Goal: Obtain resource: Obtain resource

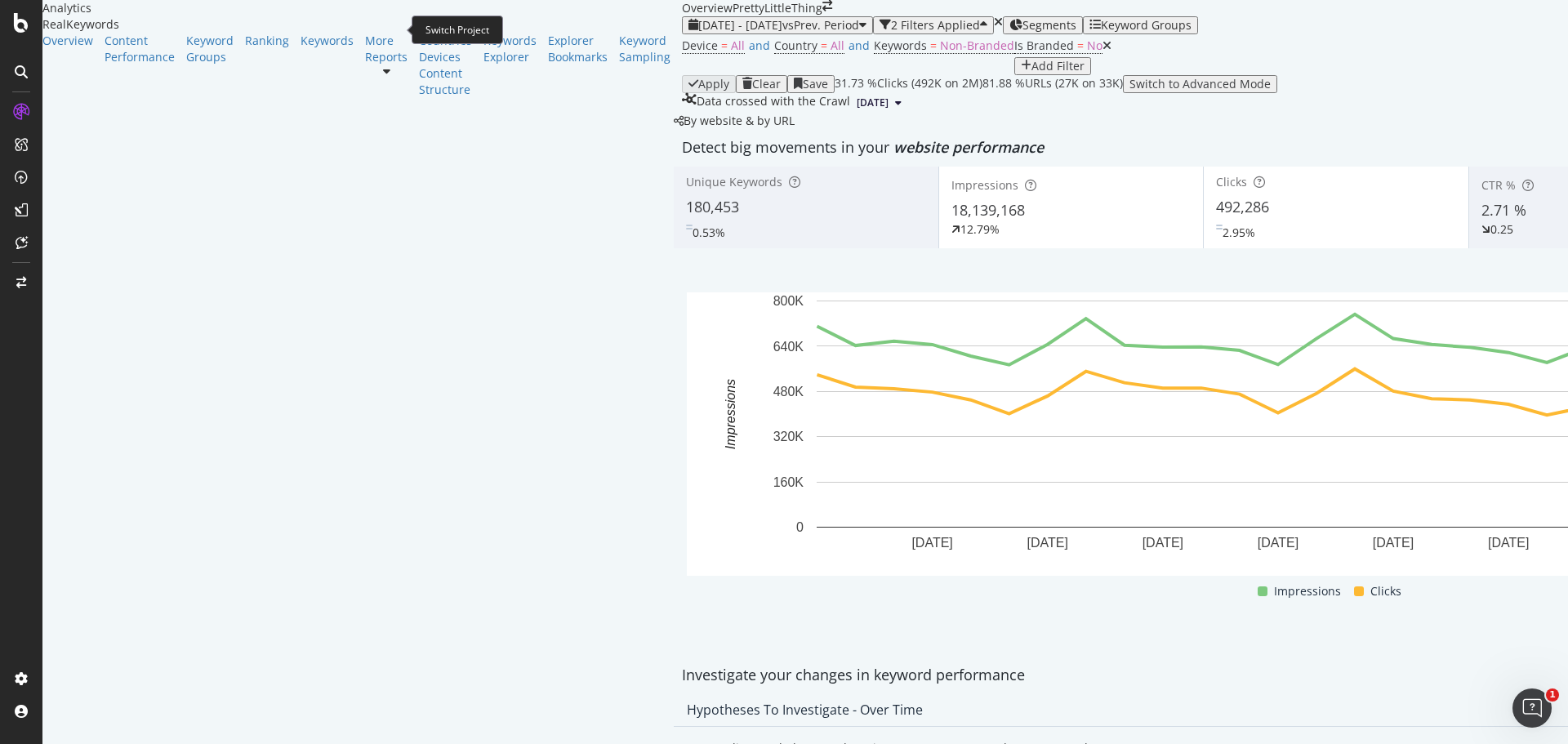
click at [822, 12] on icon "arrow-right-arrow-left" at bounding box center [826, 5] width 10 height 12
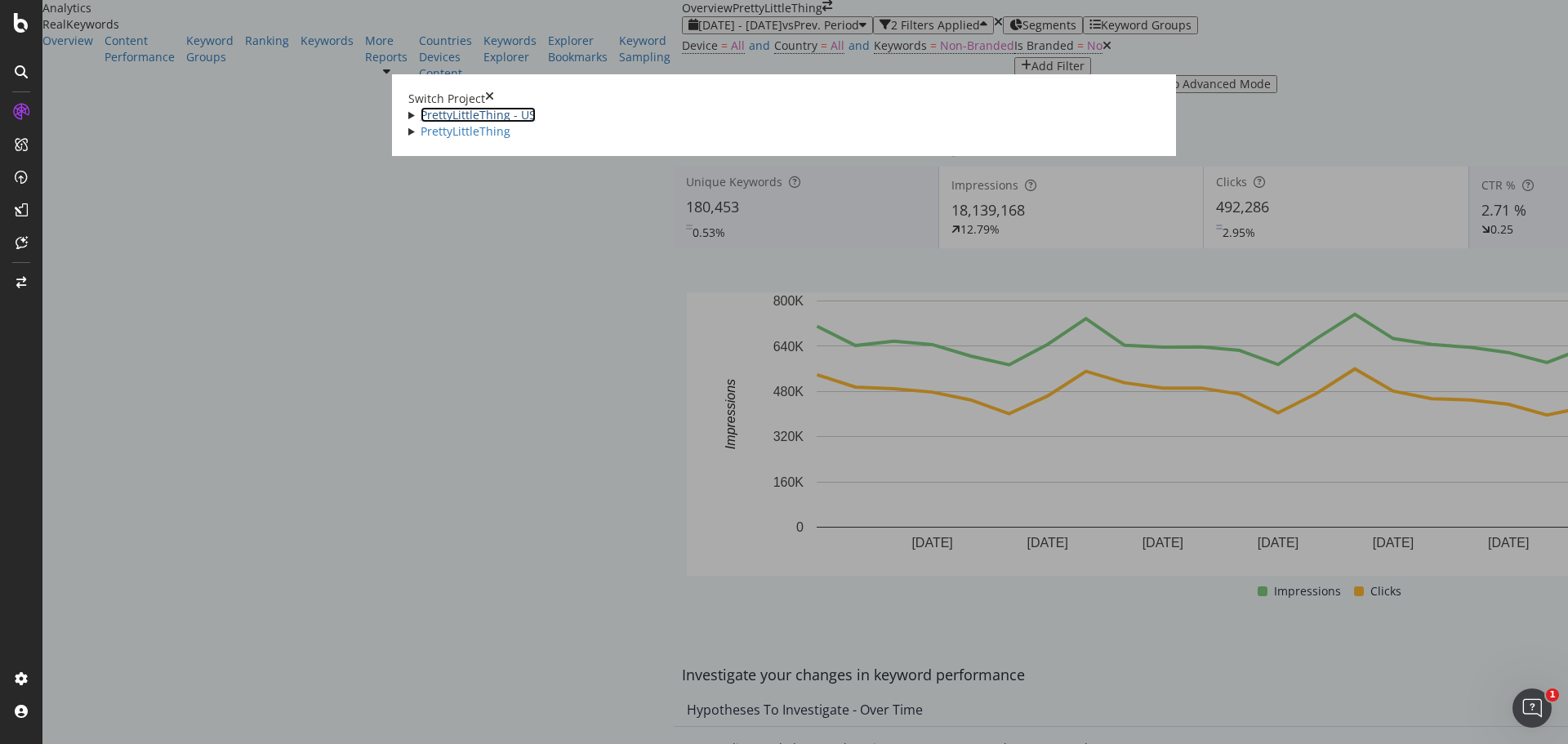
click at [420, 113] on link "PrettyLittleThing - US" at bounding box center [478, 114] width 115 height 15
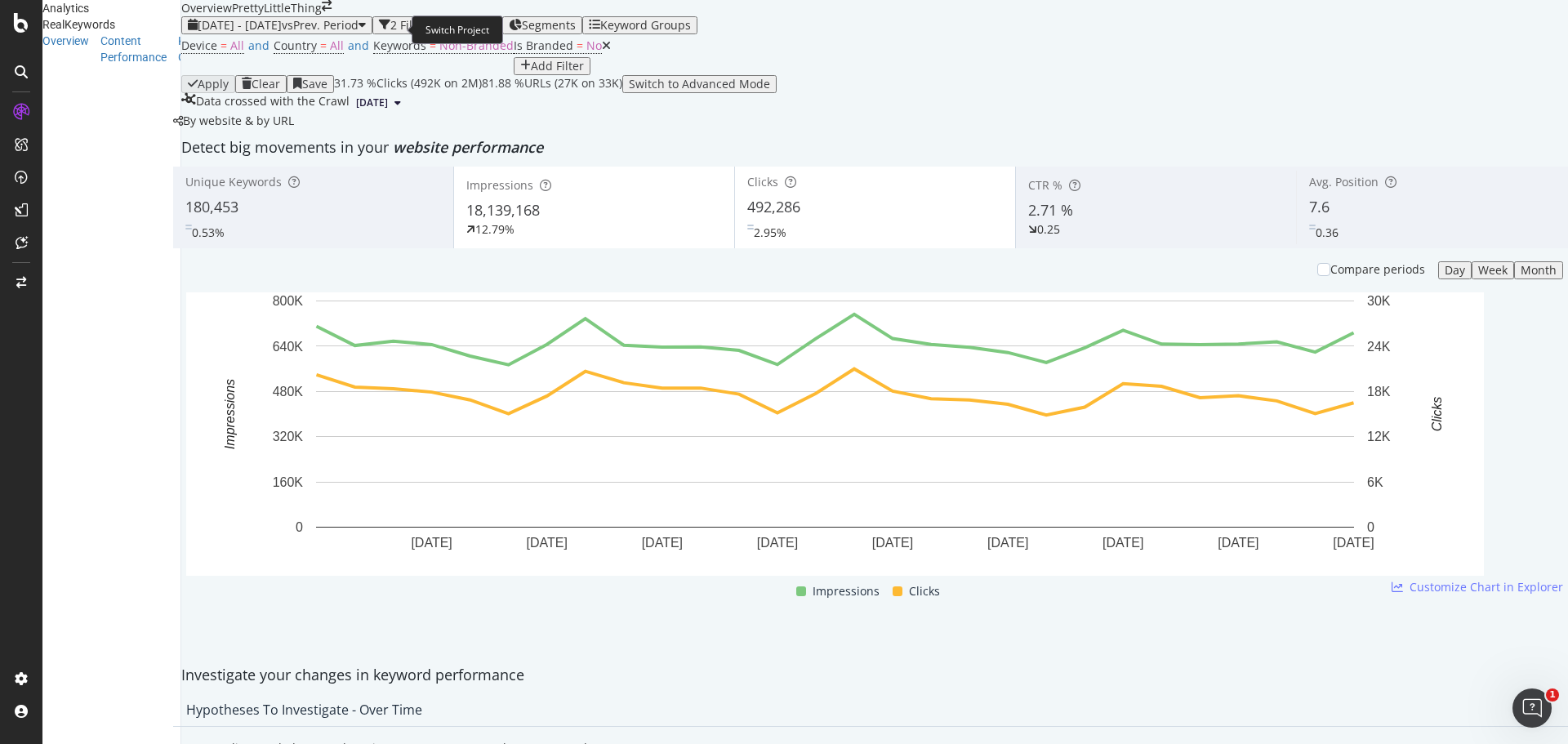
click at [332, 12] on icon "arrow-right-arrow-left" at bounding box center [326, 5] width 10 height 12
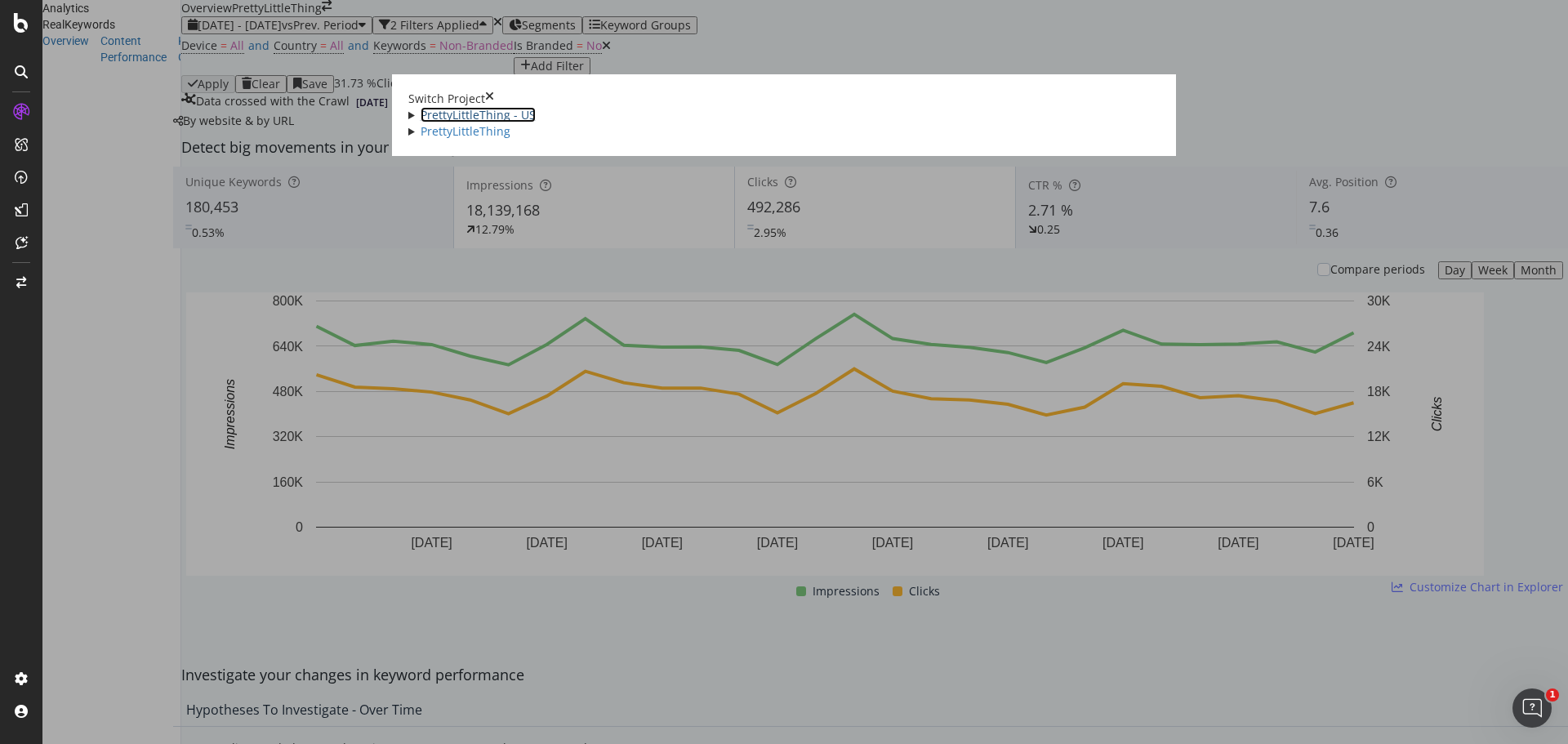
click at [420, 115] on link "PrettyLittleThing - US" at bounding box center [478, 114] width 115 height 15
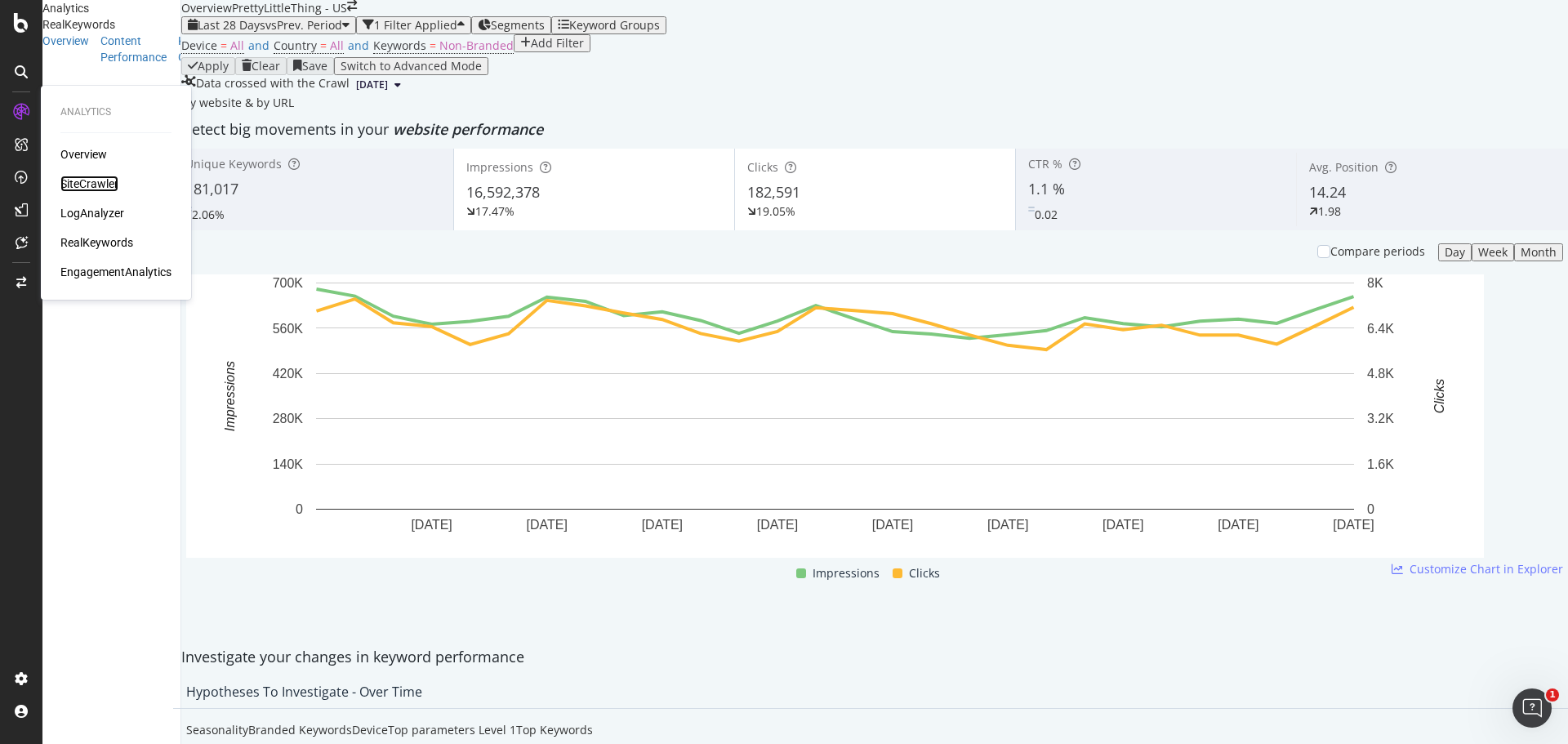
click at [98, 186] on div "SiteCrawler" at bounding box center [89, 183] width 58 height 16
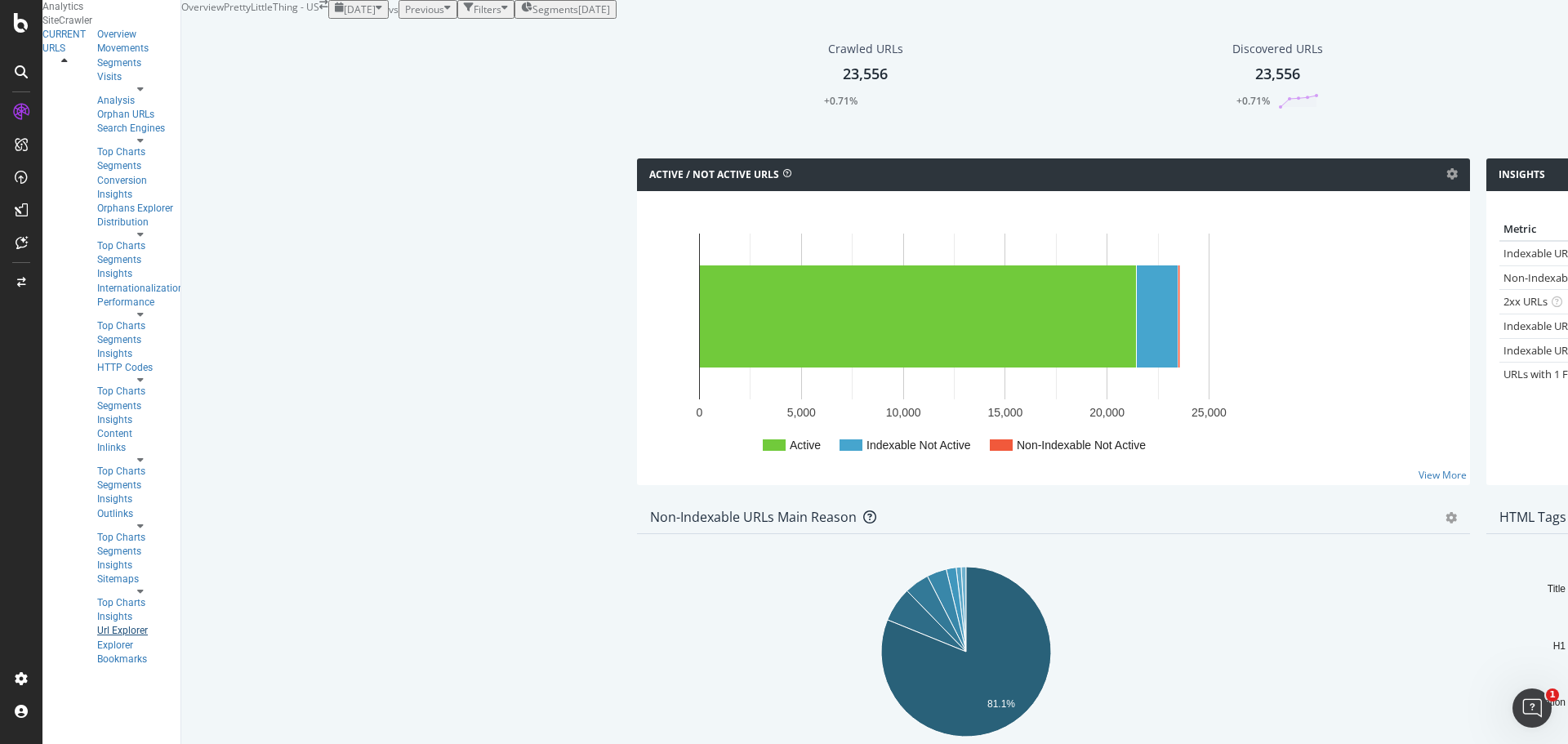
click at [97, 624] on div "Url Explorer" at bounding box center [140, 631] width 87 height 14
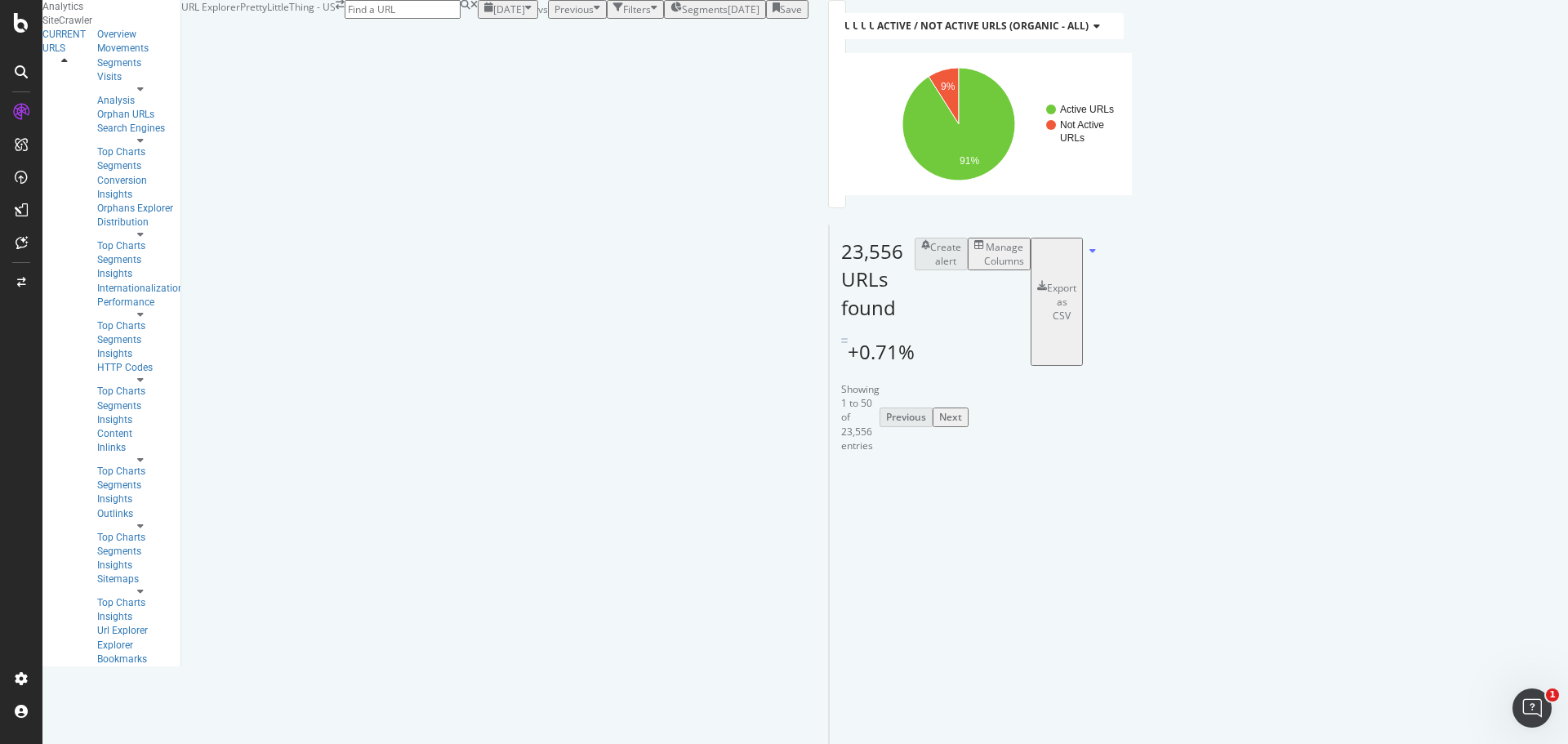
click at [671, 16] on div "Segments [DATE]" at bounding box center [716, 10] width 89 height 14
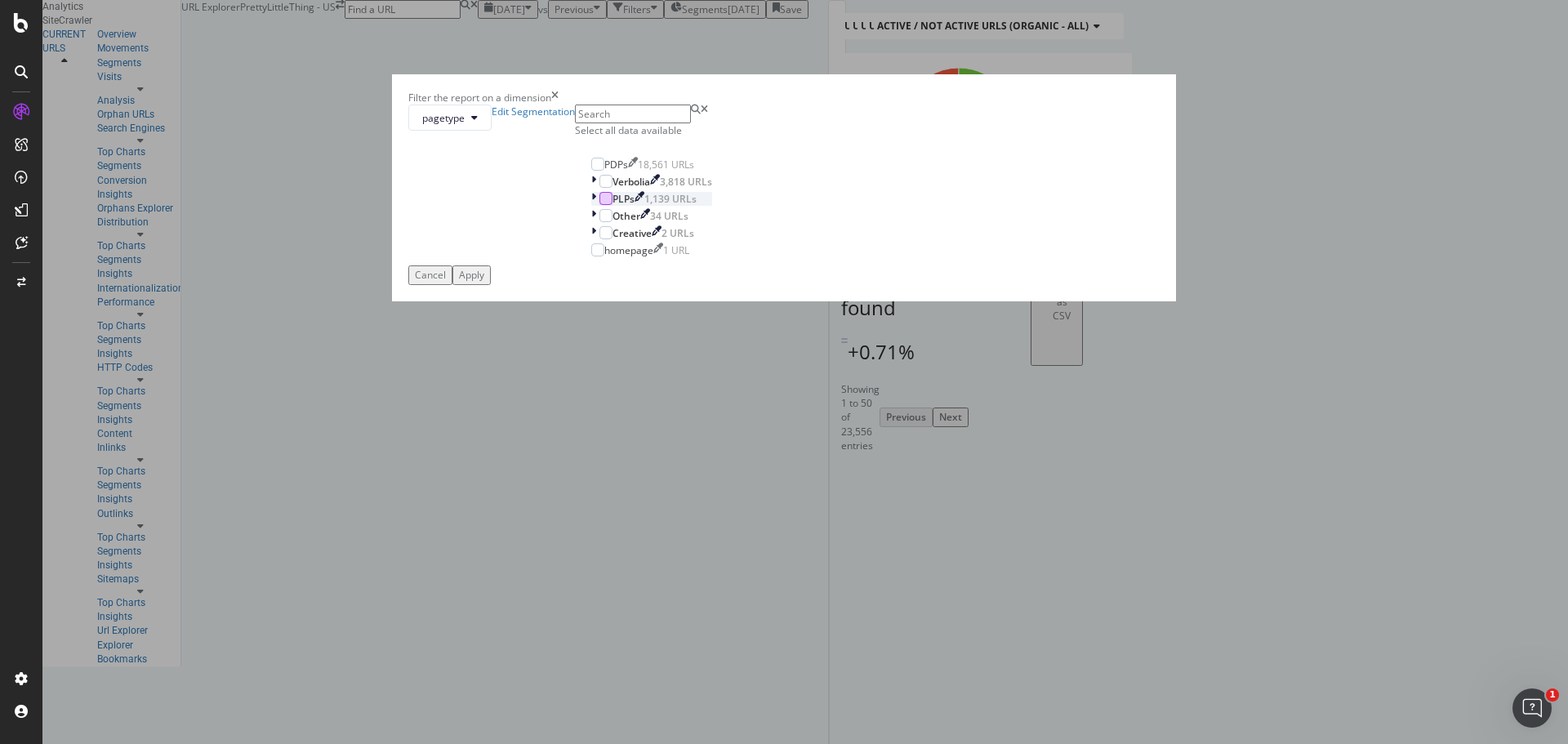
click at [613, 205] on div "modal" at bounding box center [606, 199] width 13 height 13
click at [484, 282] on div "Apply" at bounding box center [471, 275] width 25 height 14
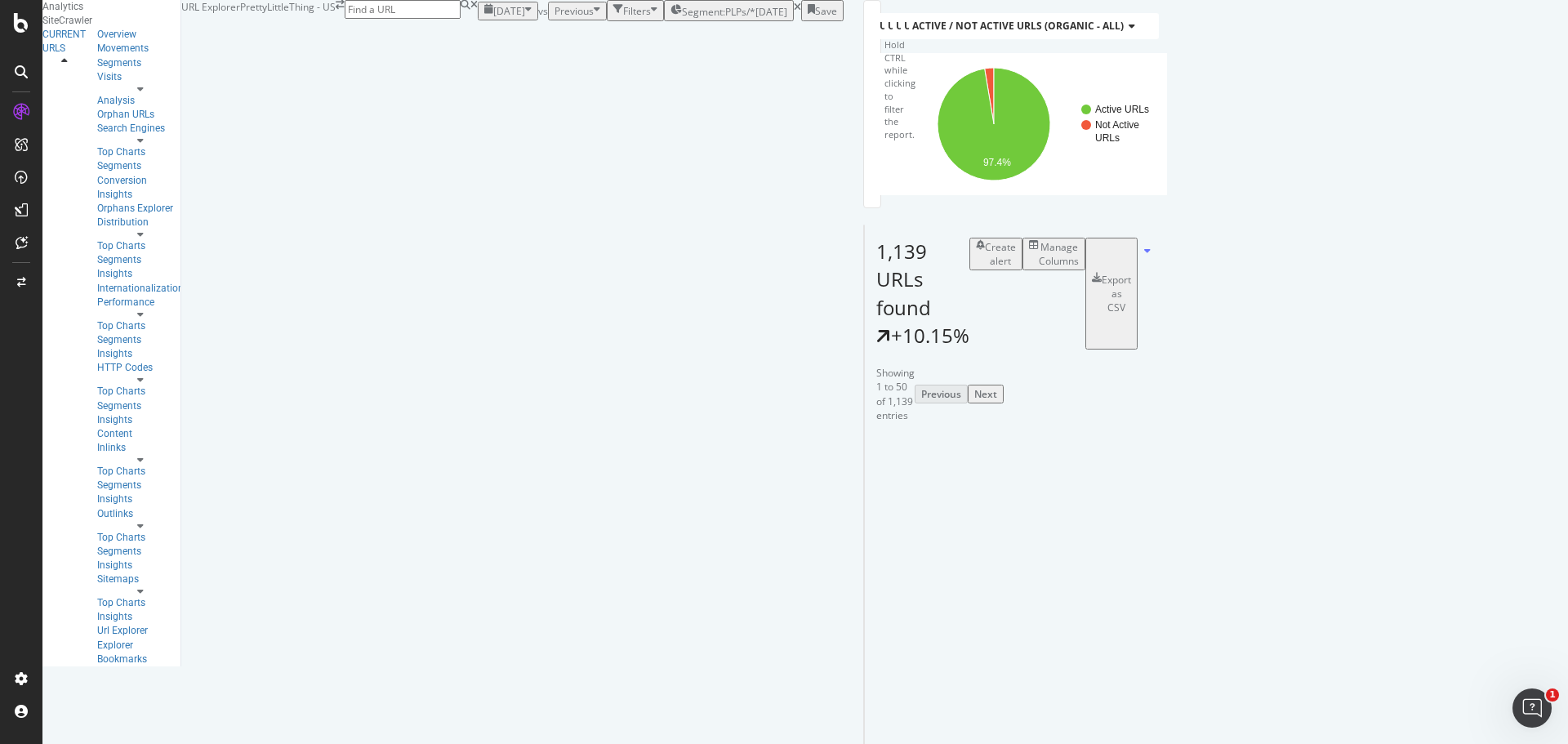
click at [614, 18] on div "Filters" at bounding box center [635, 12] width 44 height 14
click at [493, 38] on div "Add Filter" at bounding box center [514, 30] width 43 height 14
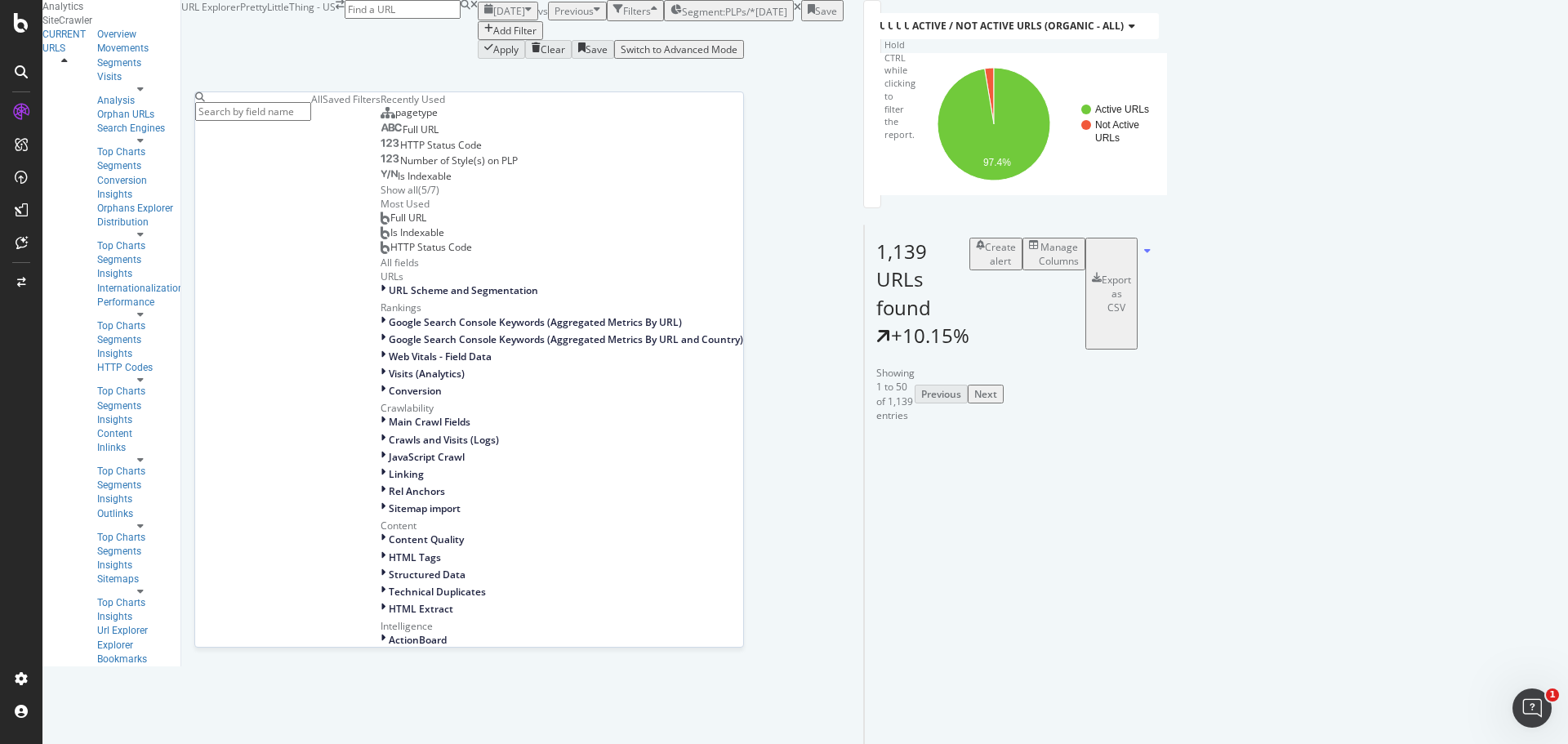
click at [380, 136] on div "Full URL" at bounding box center [409, 130] width 58 height 13
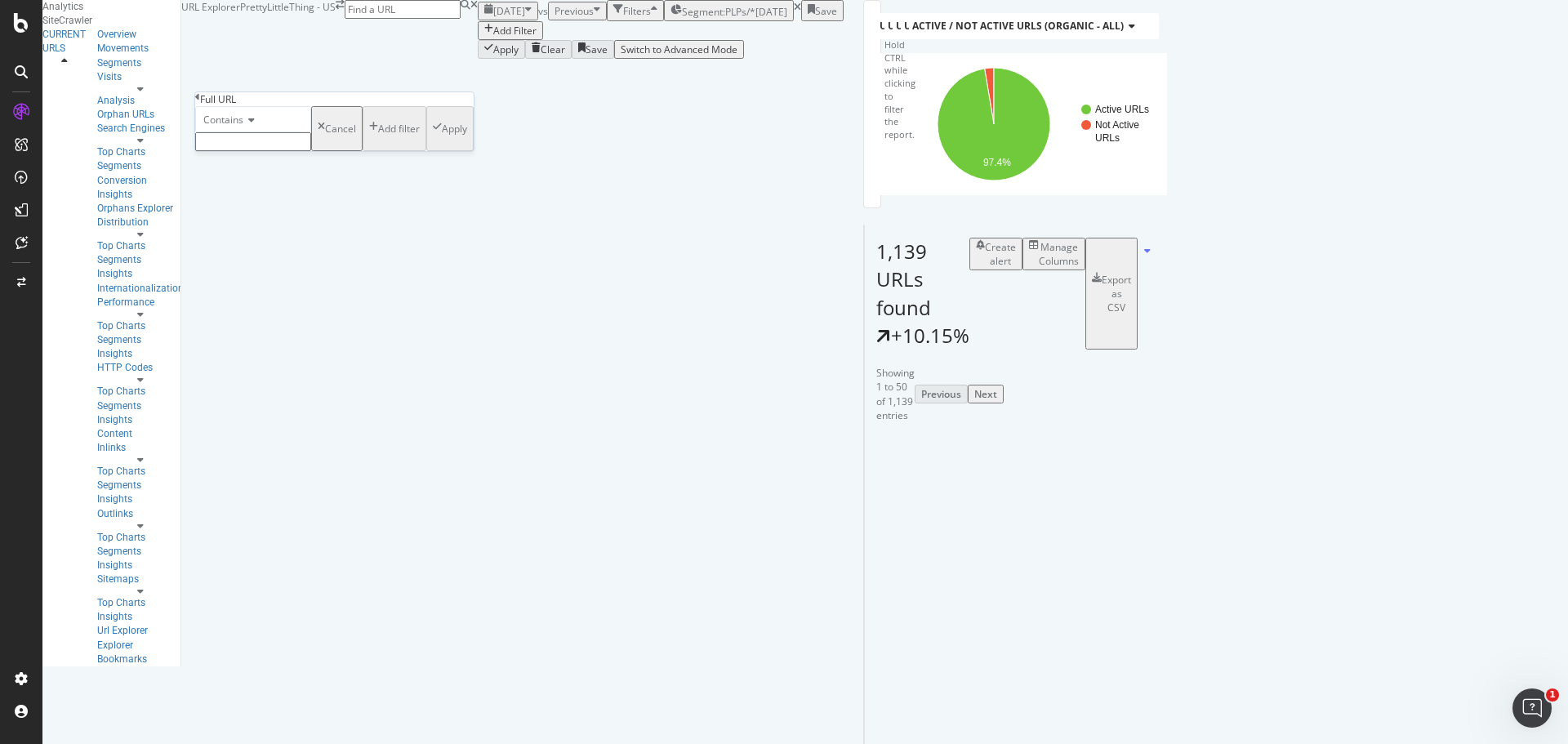
click at [298, 151] on input "text" at bounding box center [253, 141] width 116 height 19
type input "homecoming"
click at [442, 140] on div "Apply" at bounding box center [454, 134] width 25 height 14
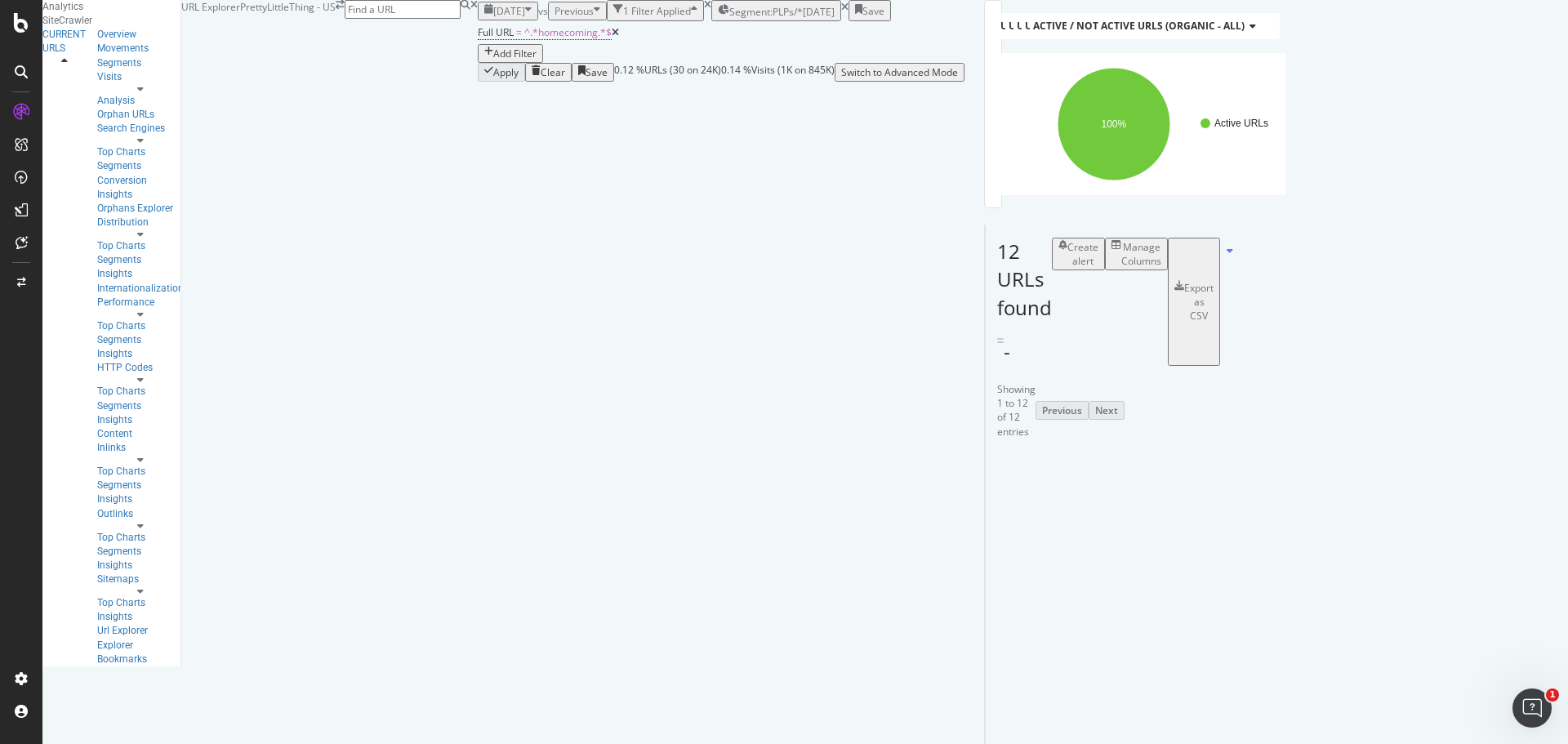
scroll to position [127, 0]
click at [1214, 317] on div "Export as CSV" at bounding box center [1194, 301] width 39 height 42
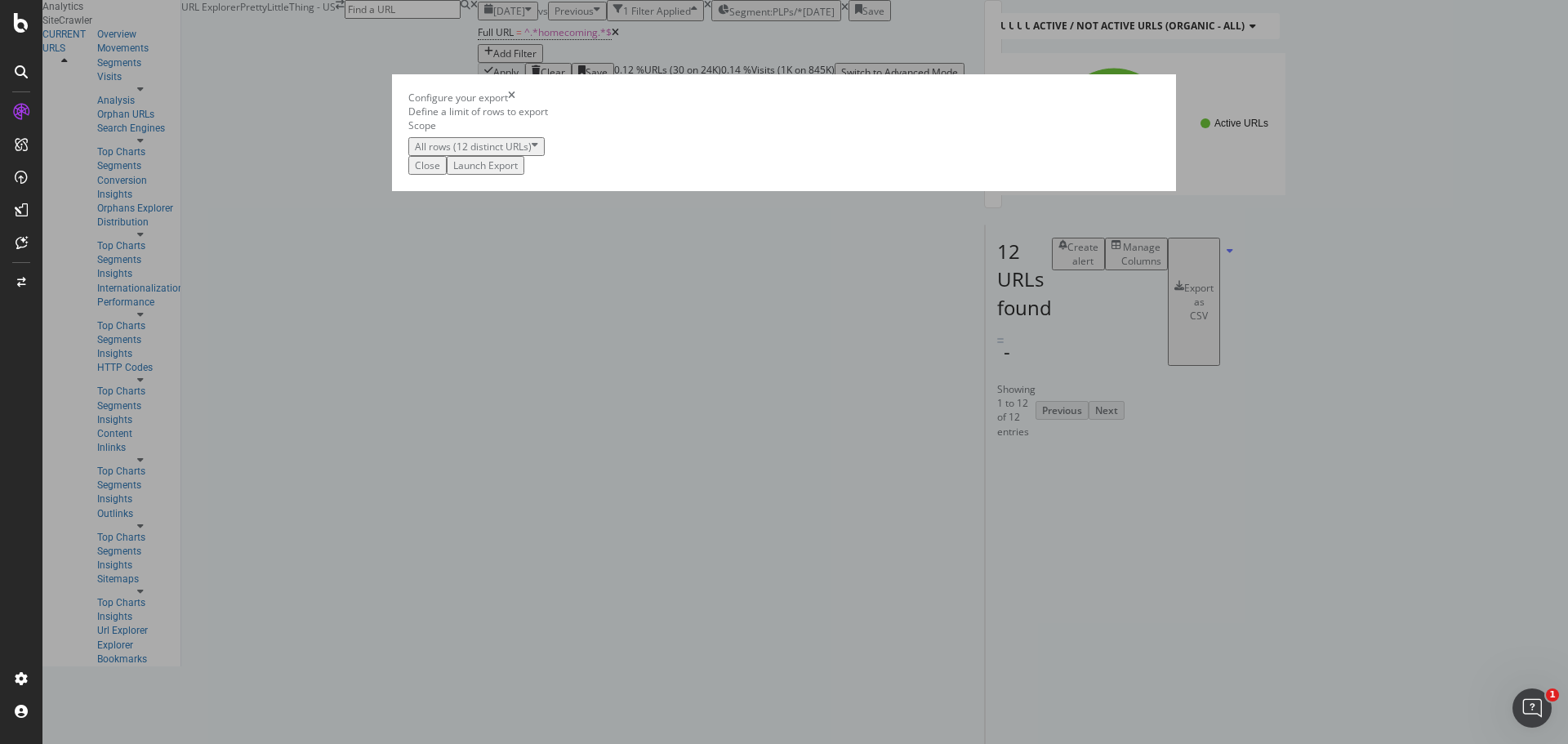
click at [518, 173] on div "Launch Export" at bounding box center [486, 165] width 64 height 14
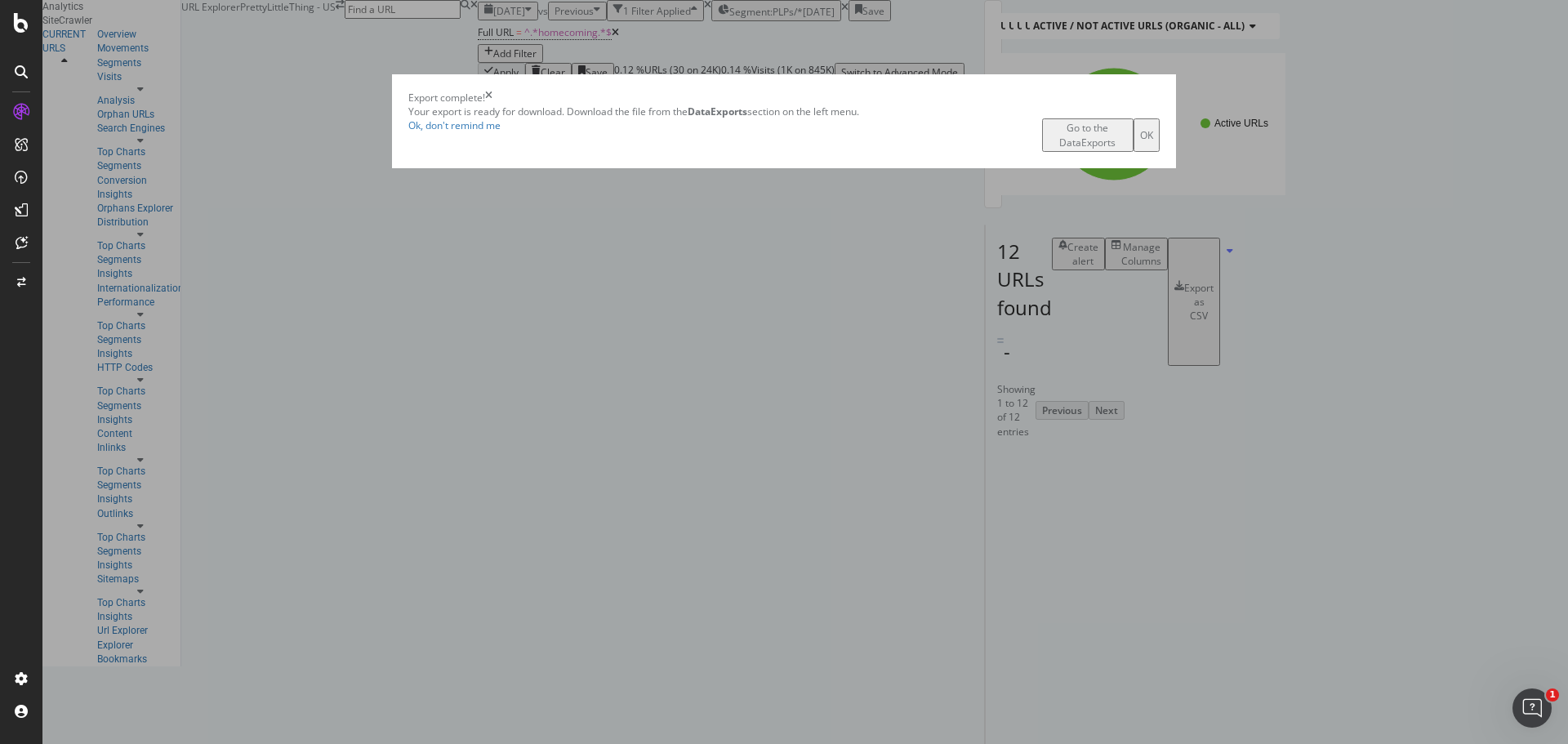
click at [1048, 148] on div "Go to the DataExports" at bounding box center [1088, 134] width 79 height 28
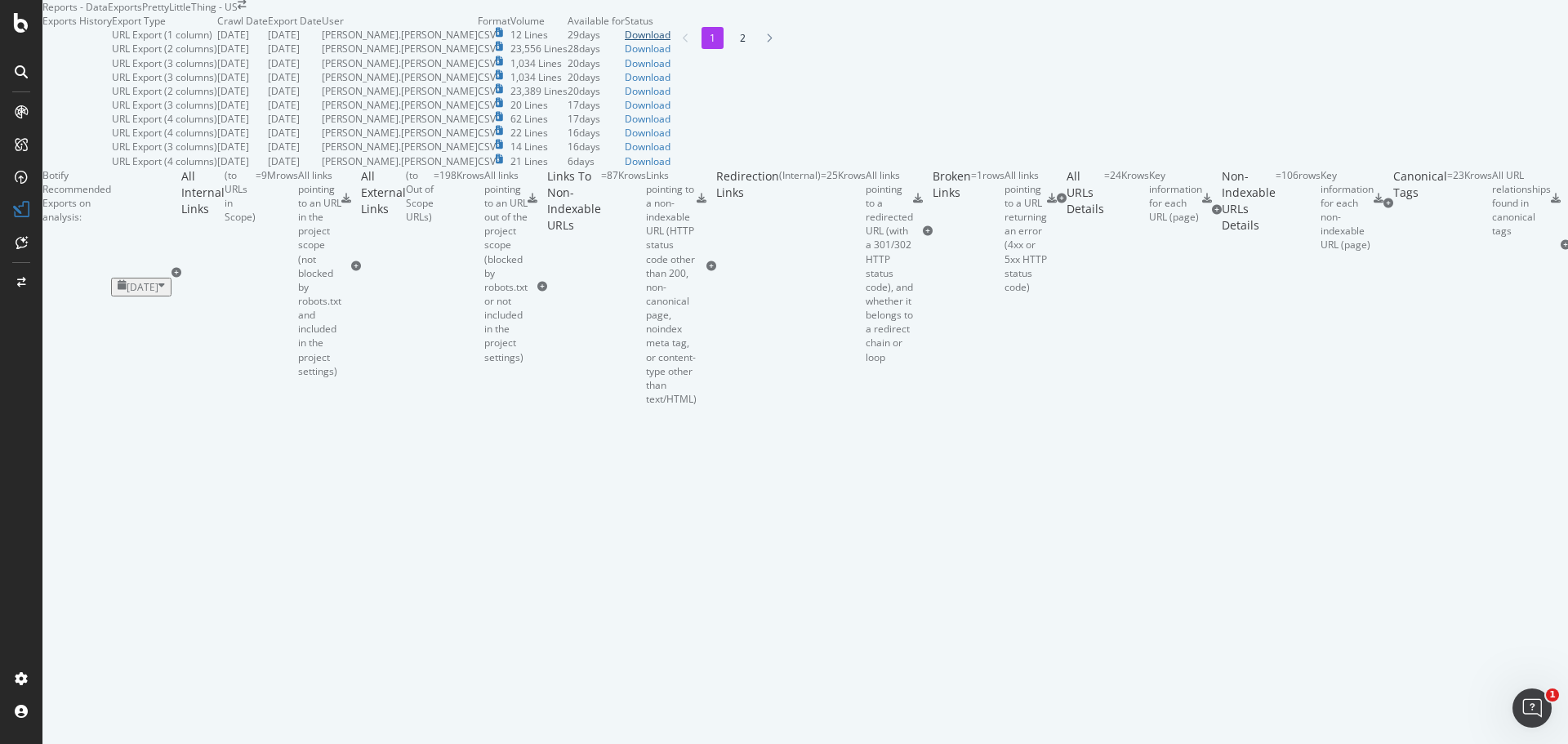
click at [671, 42] on div "Download" at bounding box center [647, 35] width 46 height 14
